Goal: Transaction & Acquisition: Subscribe to service/newsletter

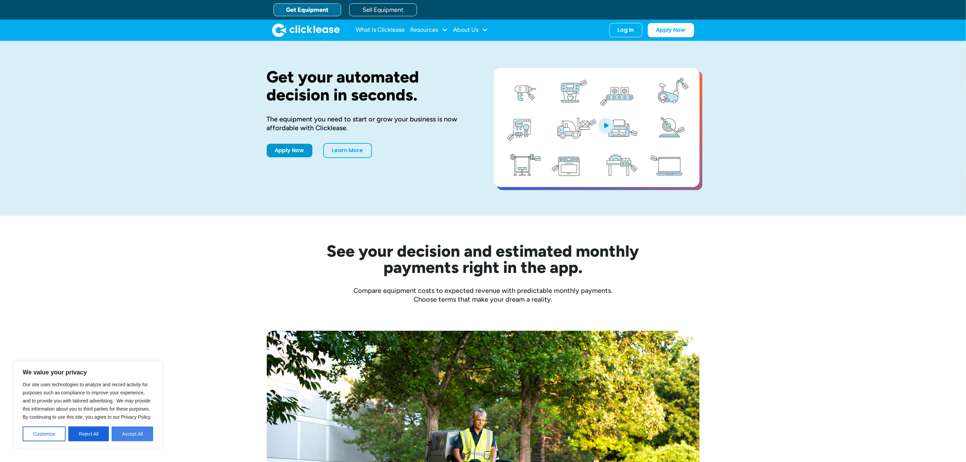
click at [136, 435] on button "Accept All" at bounding box center [133, 433] width 42 height 15
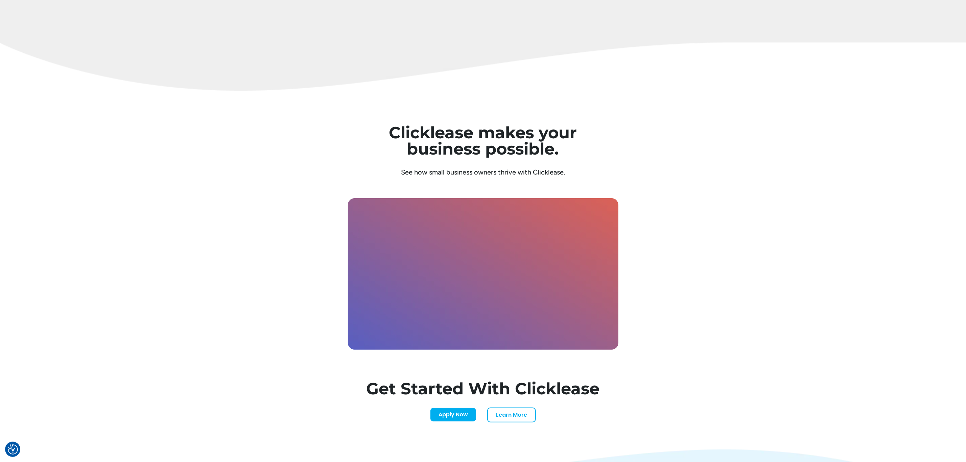
scroll to position [1927, 0]
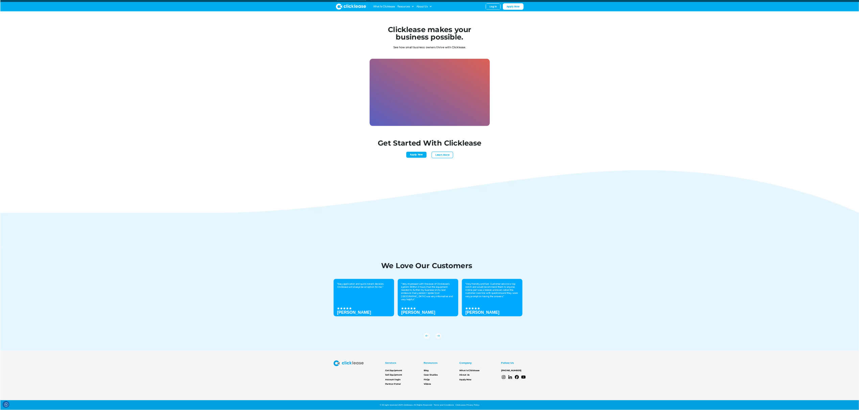
scroll to position [1596, 0]
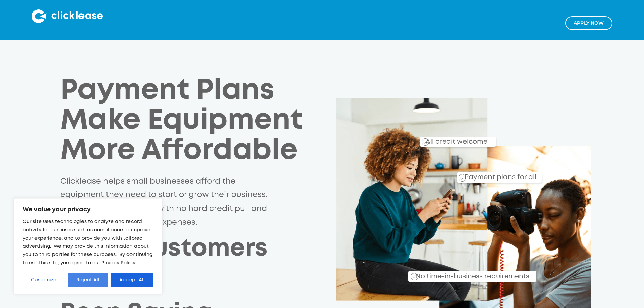
click at [88, 278] on button "Reject All" at bounding box center [88, 279] width 40 height 15
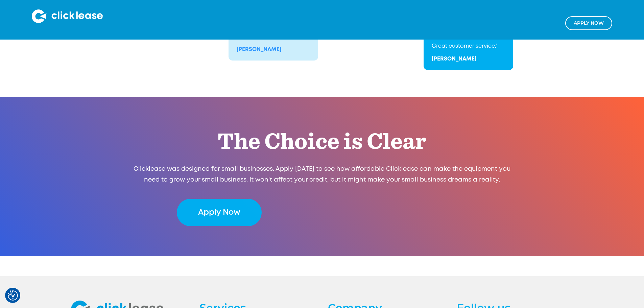
scroll to position [1359, 0]
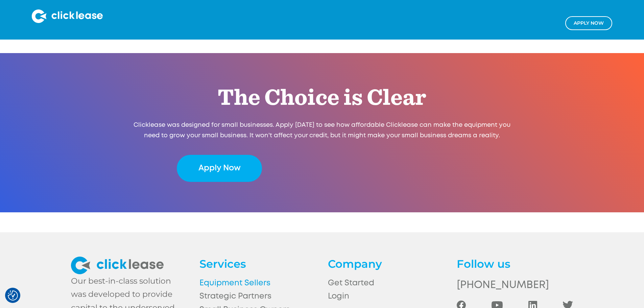
click at [239, 277] on link "Equipment Sellers" at bounding box center [257, 283] width 116 height 13
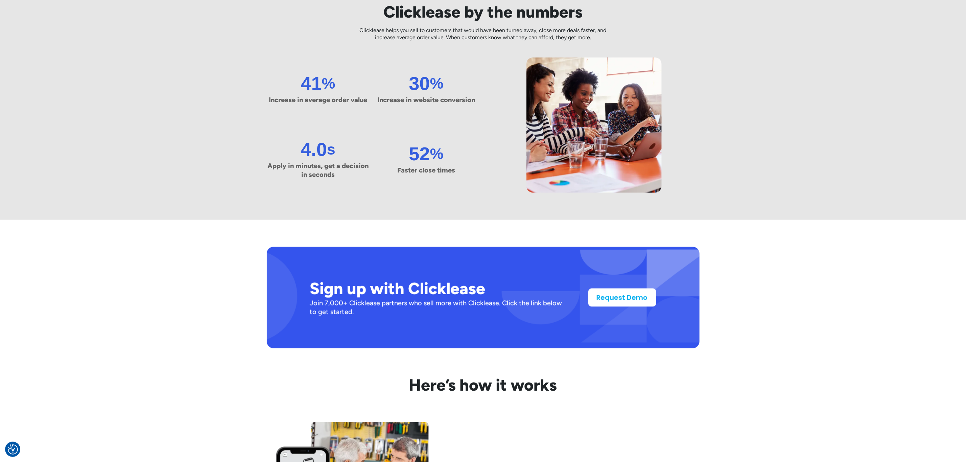
scroll to position [406, 0]
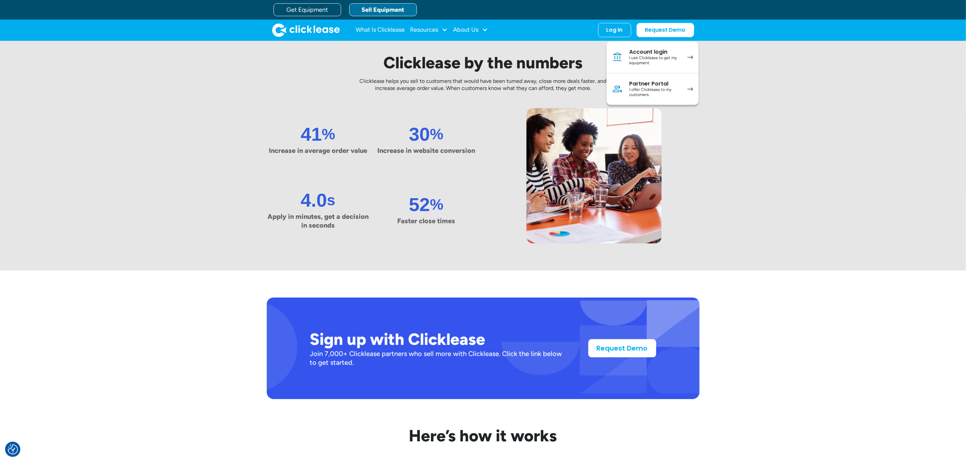
drag, startPoint x: 612, startPoint y: 31, endPoint x: 559, endPoint y: 25, distance: 53.0
click at [559, 25] on nav "What Is Clicklease Resources Blog Case Studies Videos FAQs About Us About Us Ca…" at bounding box center [525, 30] width 338 height 14
click at [609, 30] on div "Log In" at bounding box center [614, 28] width 16 height 7
click at [647, 61] on div "I use Clicklease to get my equipment" at bounding box center [654, 59] width 51 height 10
click at [769, 365] on div "Sign up with Clicklease Join 7,000+ Clicklease partners who sell more with Clic…" at bounding box center [483, 334] width 966 height 128
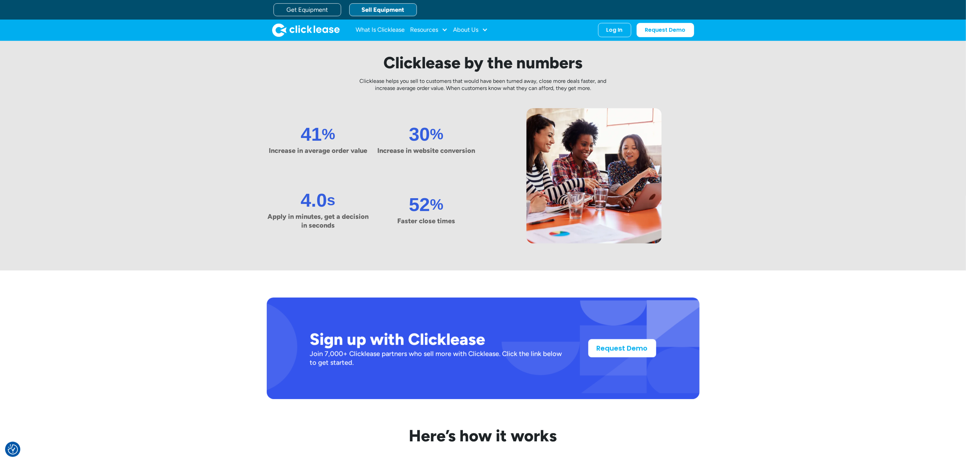
click at [813, 350] on div "Sign up with Clicklease Join 7,000+ Clicklease partners who sell more with Clic…" at bounding box center [483, 334] width 966 height 128
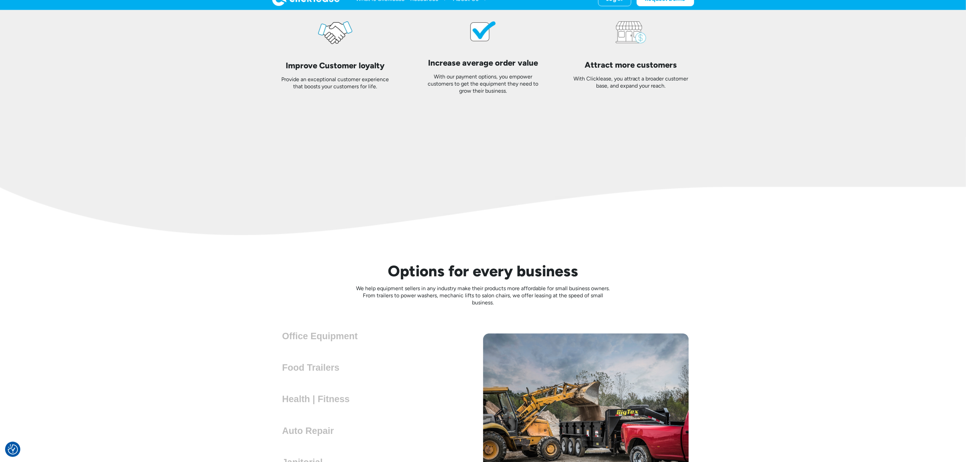
scroll to position [1842, 0]
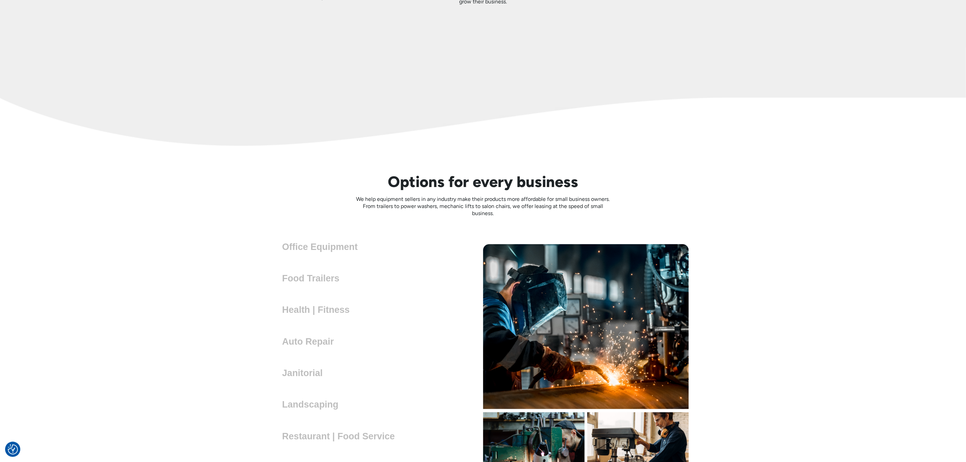
click at [801, 264] on div "Options for every business We help equipment sellers in any industry make their…" at bounding box center [483, 347] width 966 height 403
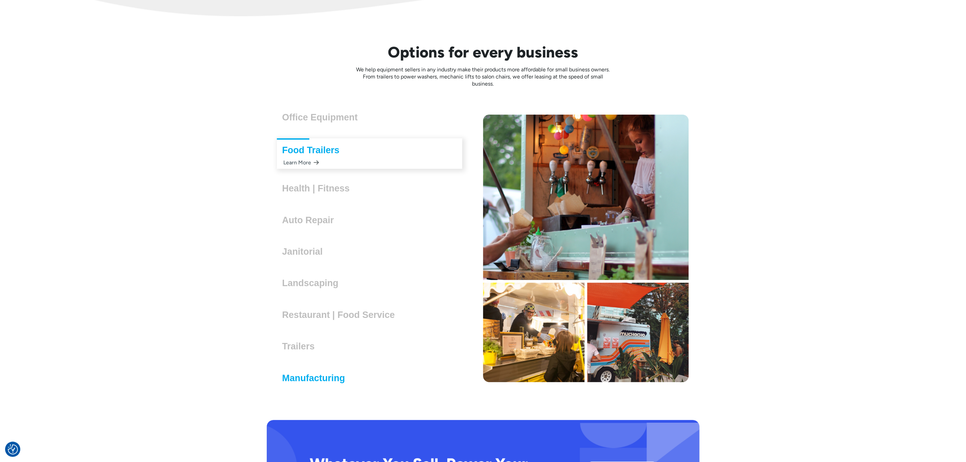
scroll to position [1994, 0]
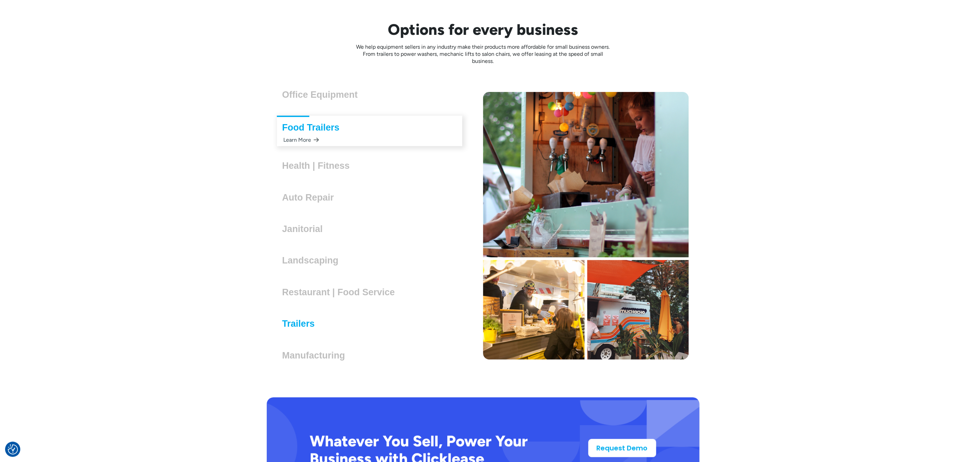
click at [304, 326] on h3 "Trailers" at bounding box center [301, 323] width 38 height 10
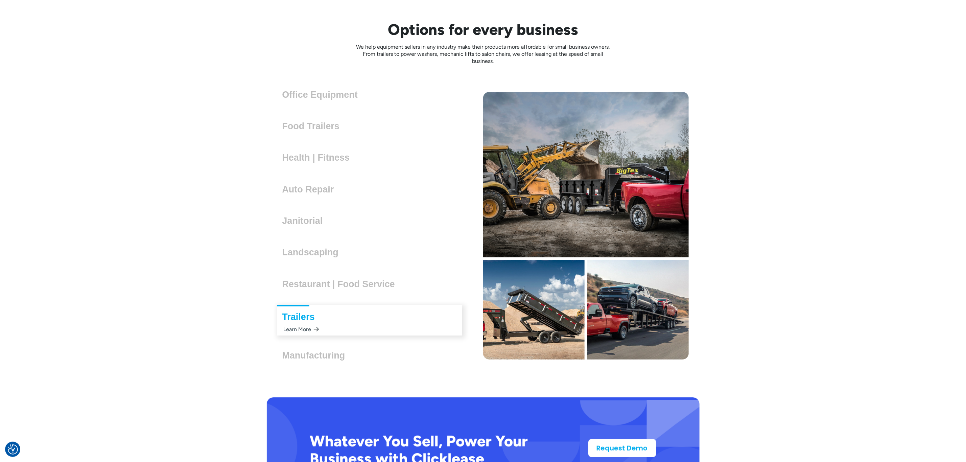
click at [592, 182] on img at bounding box center [586, 174] width 206 height 165
click at [304, 329] on div "Learn More" at bounding box center [300, 329] width 37 height 13
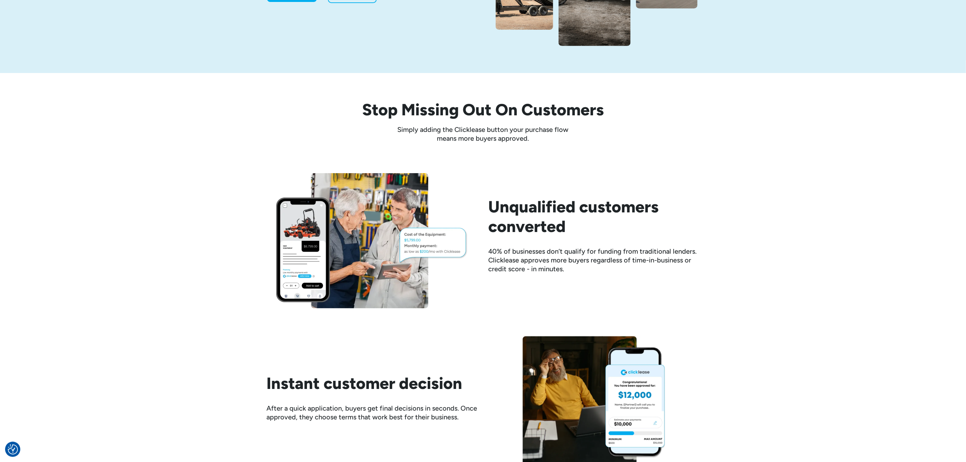
scroll to position [51, 0]
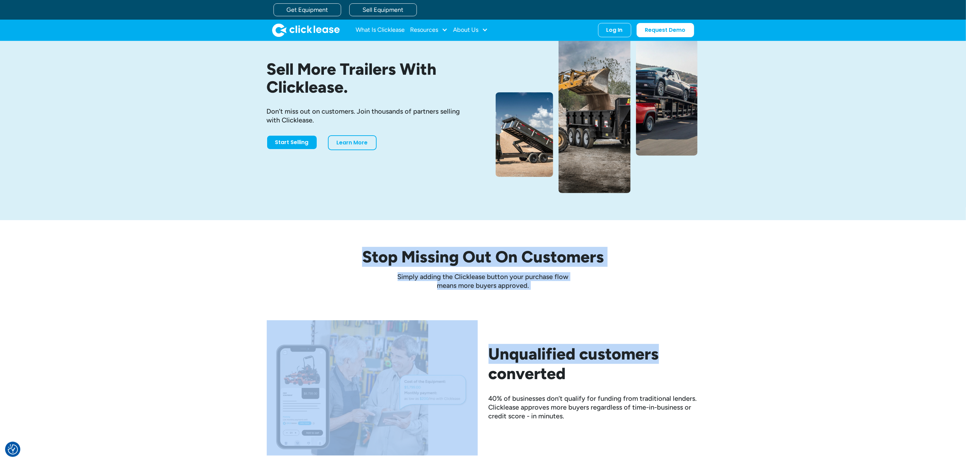
drag, startPoint x: 190, startPoint y: 236, endPoint x: 688, endPoint y: 362, distance: 513.3
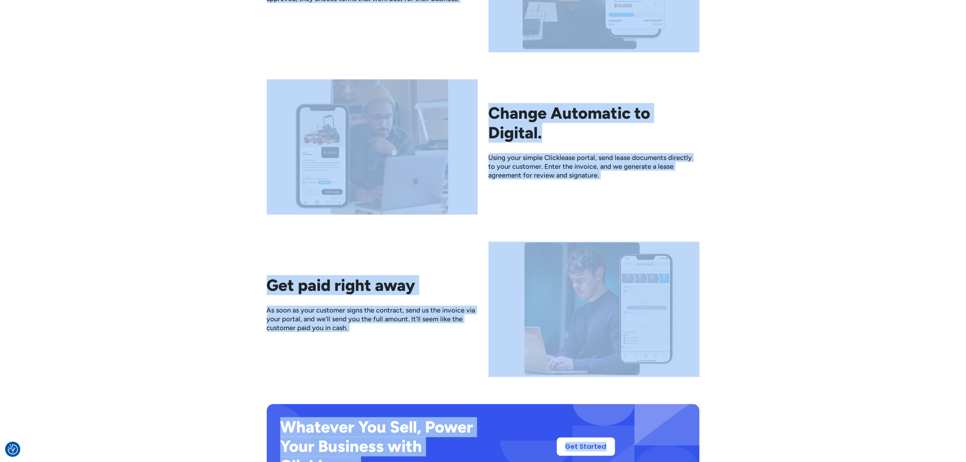
scroll to position [742, 0]
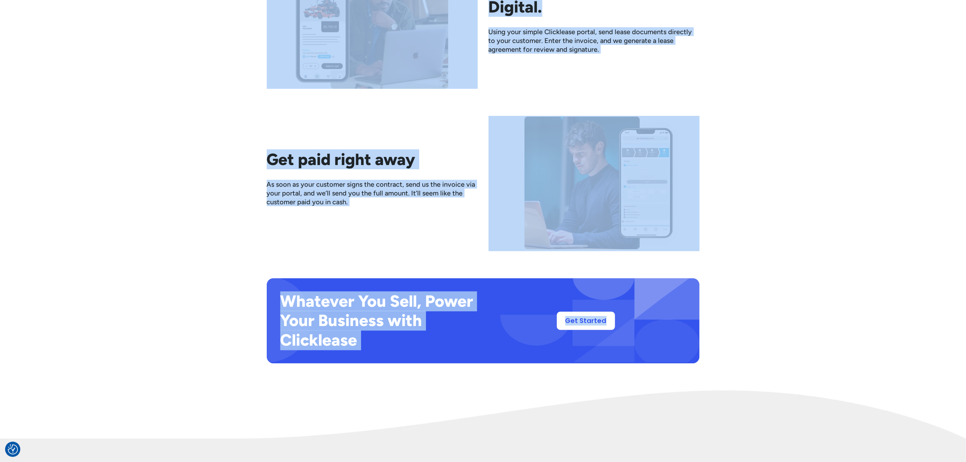
drag, startPoint x: 209, startPoint y: 60, endPoint x: 686, endPoint y: 366, distance: 567.0
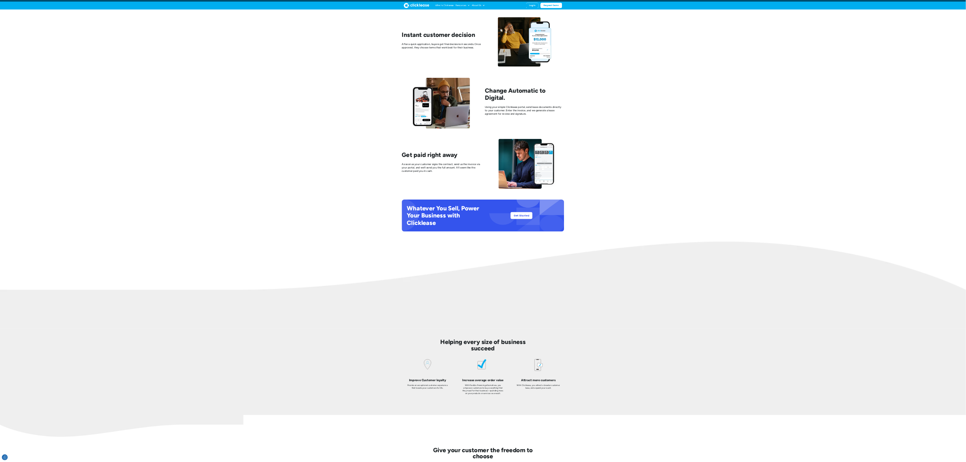
scroll to position [0, 0]
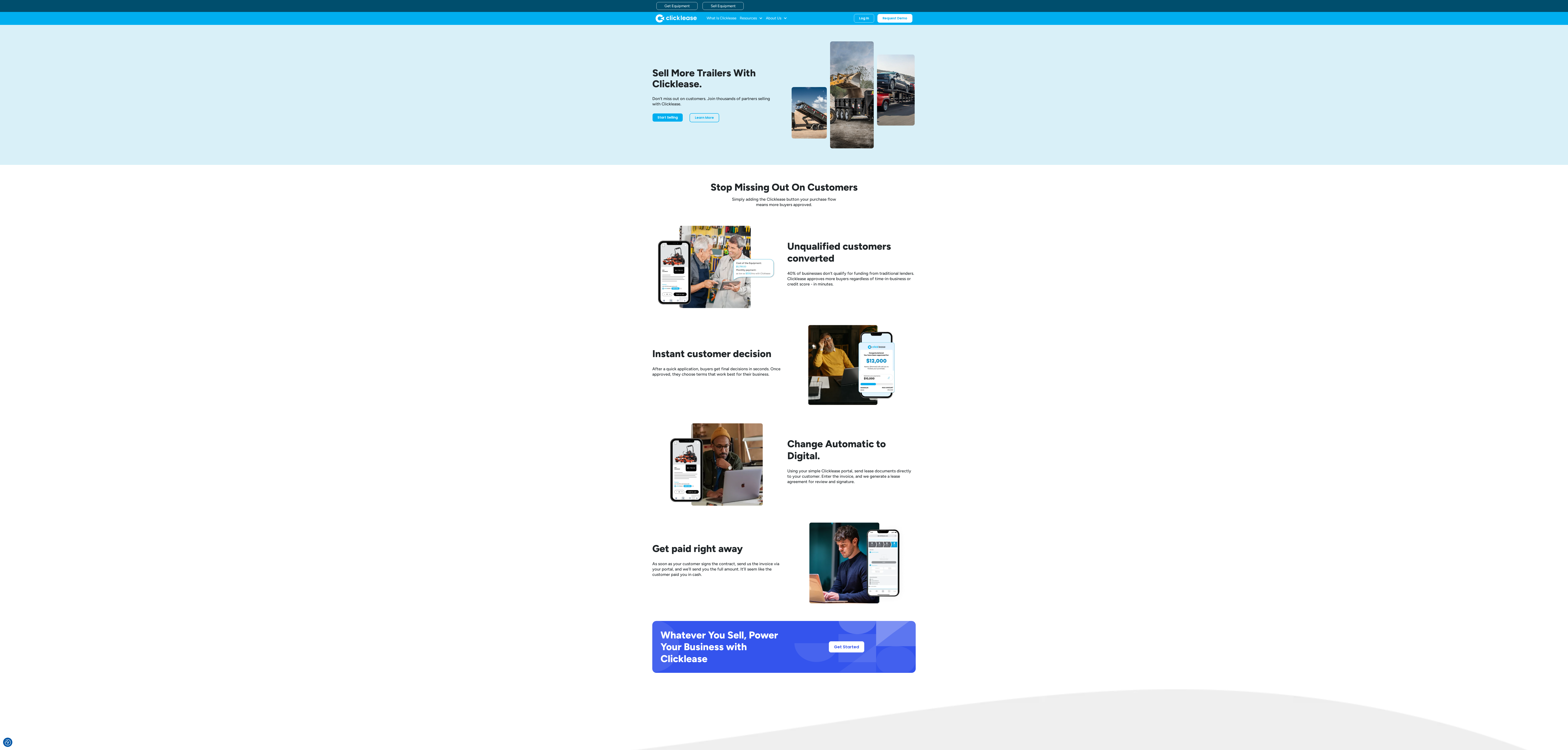
click at [587, 281] on div "Whatever You Sell, Power Your Business with Clicklease Get Started" at bounding box center [784, 655] width 1568 height 69
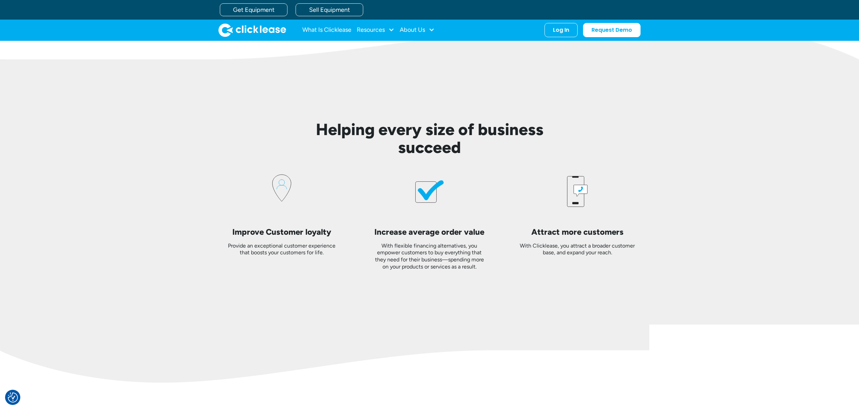
scroll to position [1077, 0]
